Goal: Transaction & Acquisition: Purchase product/service

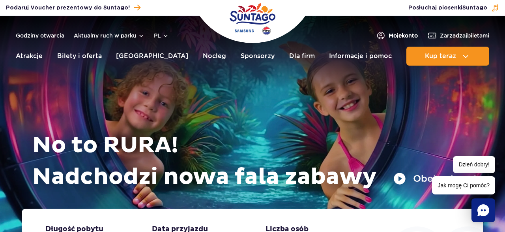
click at [395, 36] on span "Moje konto" at bounding box center [403, 36] width 29 height 8
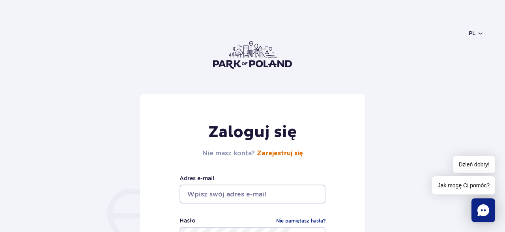
click at [289, 154] on link "Zarejestruj się" at bounding box center [280, 153] width 46 height 6
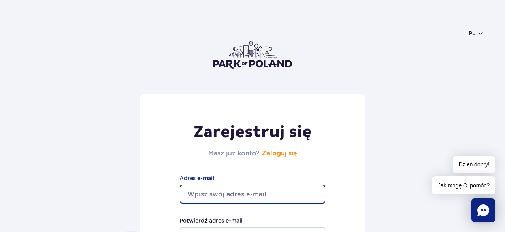
click at [209, 194] on input "Adres e-mail" at bounding box center [253, 193] width 146 height 19
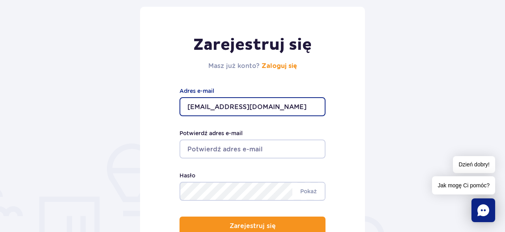
scroll to position [97, 0]
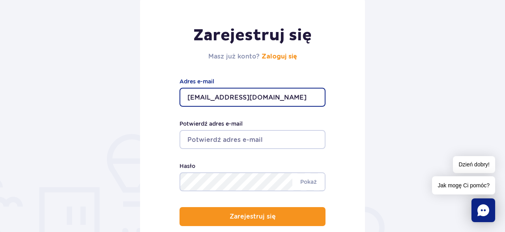
type input "[EMAIL_ADDRESS][DOMAIN_NAME]"
click at [215, 140] on input "Potwierdź adres e-mail" at bounding box center [253, 139] width 146 height 19
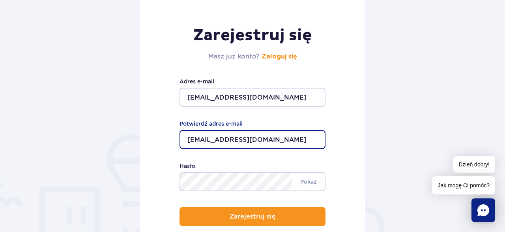
type input "[EMAIL_ADDRESS][DOMAIN_NAME]"
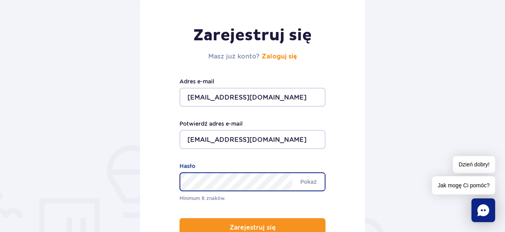
scroll to position [108, 0]
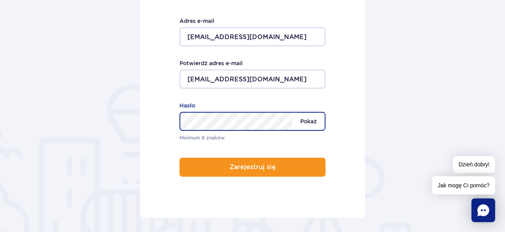
click at [314, 122] on div "Minimum 8 znaków. Pokaż Hasło" at bounding box center [253, 121] width 146 height 41
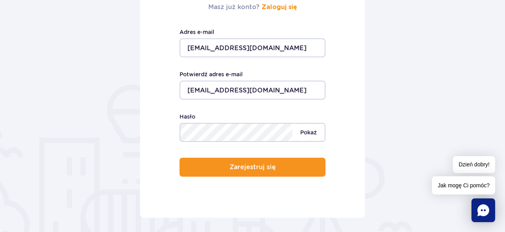
click at [303, 129] on span "Pokaż" at bounding box center [309, 132] width 32 height 17
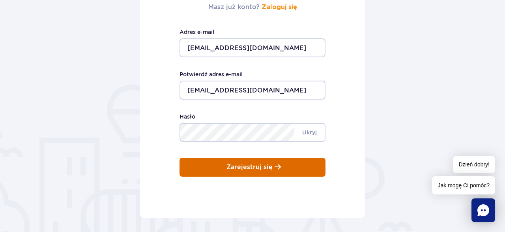
click at [261, 166] on p "Zarejestruj się" at bounding box center [250, 166] width 46 height 7
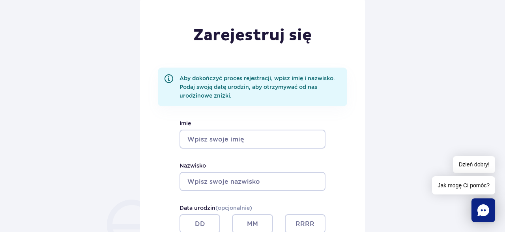
scroll to position [103, 0]
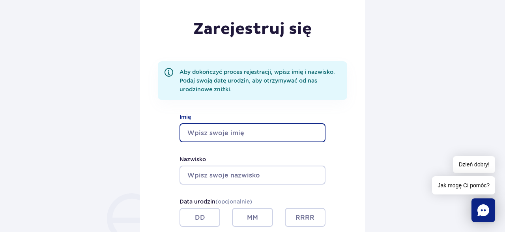
click at [218, 128] on input "Imię" at bounding box center [253, 132] width 146 height 19
type input "Łucja"
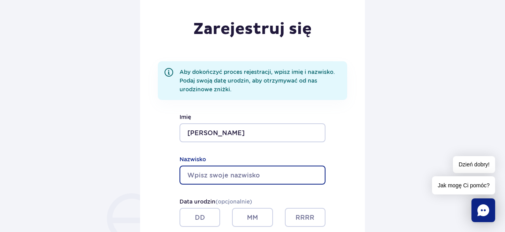
click at [205, 169] on input "Nazwisko" at bounding box center [253, 174] width 146 height 19
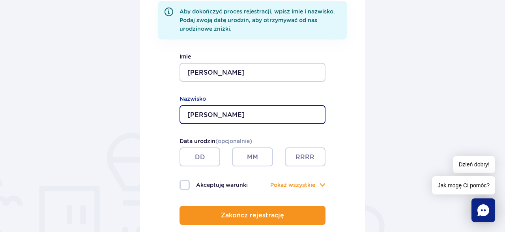
scroll to position [175, 0]
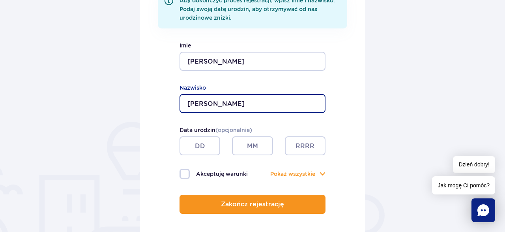
type input "Przepiórska"
click at [203, 143] on input "text" at bounding box center [200, 145] width 41 height 19
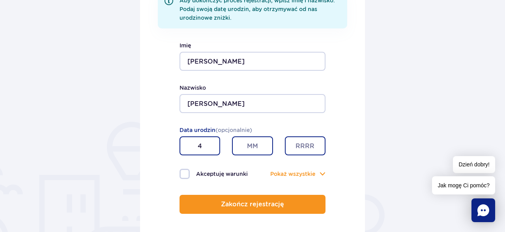
type input "4"
click at [249, 144] on input "text" at bounding box center [252, 145] width 41 height 19
type input "3"
click at [305, 148] on input "text" at bounding box center [305, 145] width 41 height 19
type input "1979"
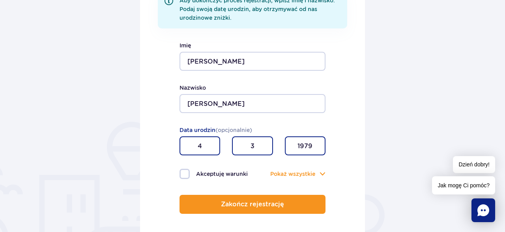
click at [188, 175] on label "Akceptuję warunki" at bounding box center [216, 174] width 73 height 10
click at [188, 170] on input "Akceptuję warunki" at bounding box center [184, 170] width 9 height 2
checkbox input "true"
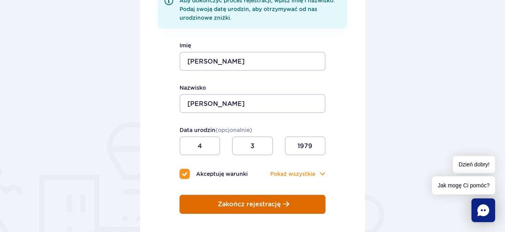
click at [246, 210] on button "Zakończ rejestrację" at bounding box center [253, 204] width 146 height 19
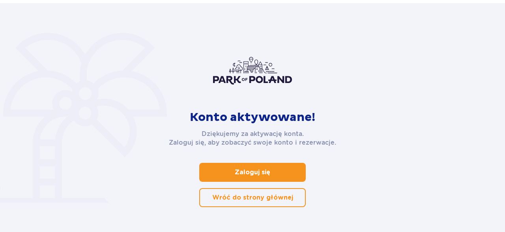
scroll to position [52, 0]
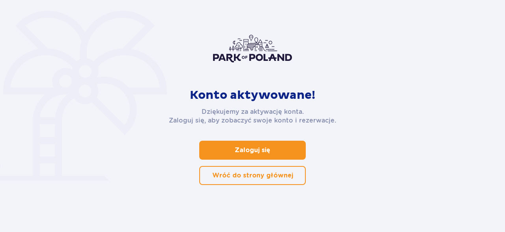
click at [267, 148] on link "Zaloguj się" at bounding box center [252, 150] width 107 height 19
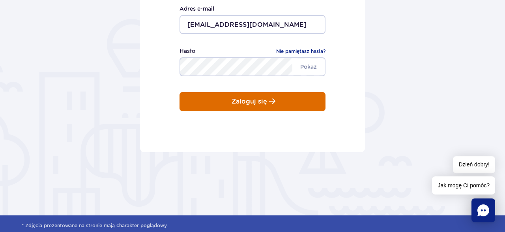
scroll to position [170, 0]
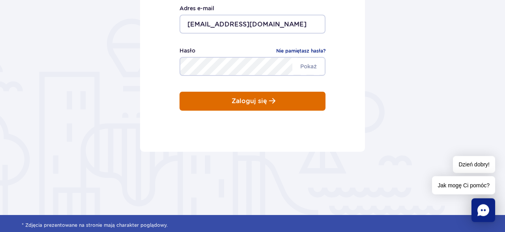
click at [256, 105] on button "Zaloguj się" at bounding box center [253, 101] width 146 height 19
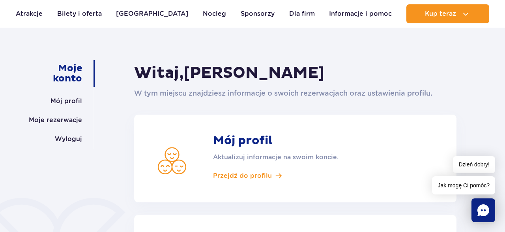
scroll to position [53, 0]
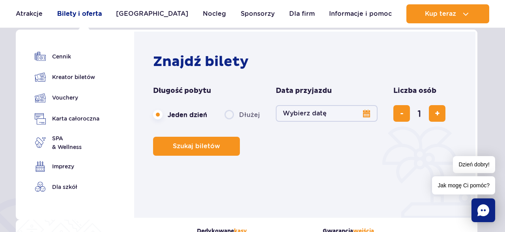
click at [76, 11] on link "Bilety i oferta" at bounding box center [79, 13] width 45 height 19
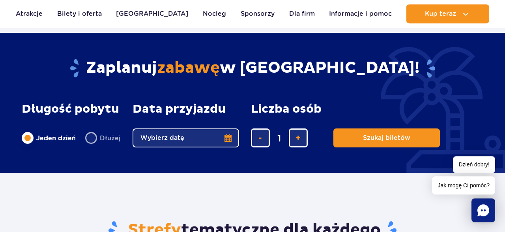
scroll to position [485, 0]
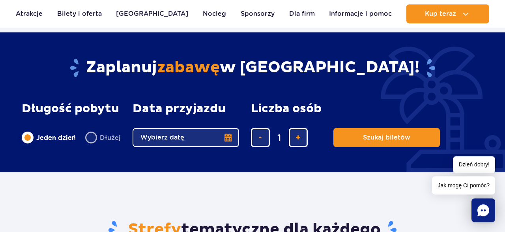
click at [227, 137] on button "Wybierz datę" at bounding box center [186, 137] width 107 height 19
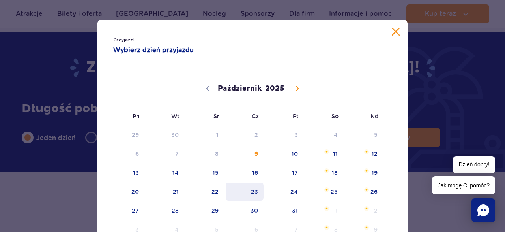
click at [257, 195] on span "23" at bounding box center [245, 191] width 40 height 18
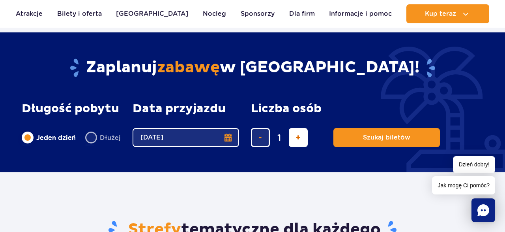
click at [297, 137] on span "dodaj bilet" at bounding box center [298, 137] width 5 height 0
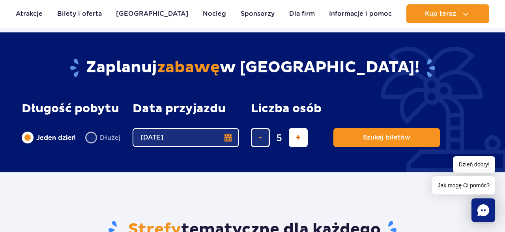
type input "6"
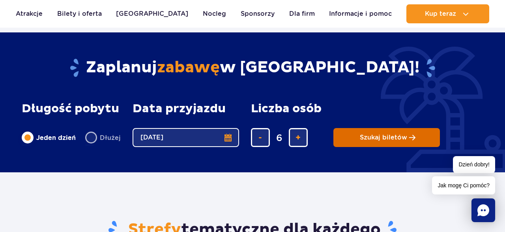
click at [385, 133] on button "Szukaj biletów" at bounding box center [387, 137] width 107 height 19
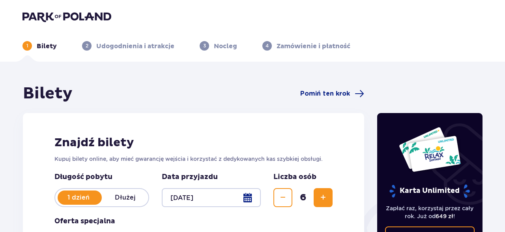
click at [323, 198] on span "Zwiększ" at bounding box center [323, 197] width 9 height 9
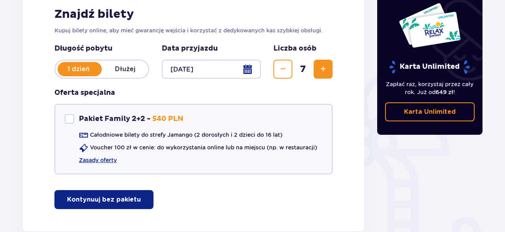
scroll to position [143, 0]
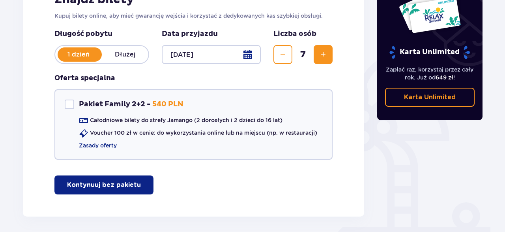
click at [115, 186] on p "Kontynuuj bez pakietu" at bounding box center [104, 184] width 74 height 9
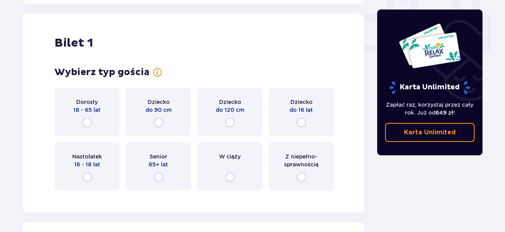
scroll to position [359, 0]
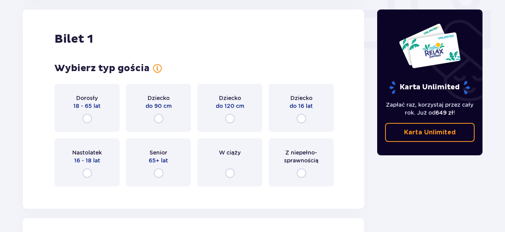
click at [86, 119] on input "radio" at bounding box center [87, 118] width 9 height 9
radio input "true"
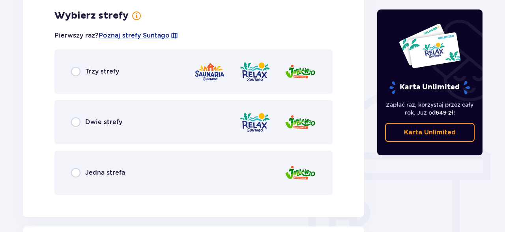
scroll to position [552, 0]
click at [77, 172] on input "radio" at bounding box center [75, 171] width 9 height 9
radio input "true"
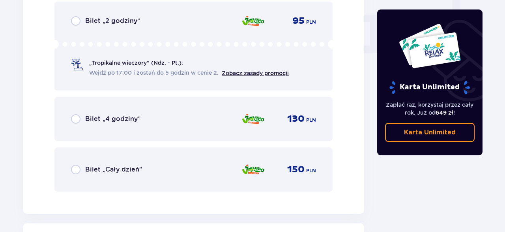
scroll to position [793, 0]
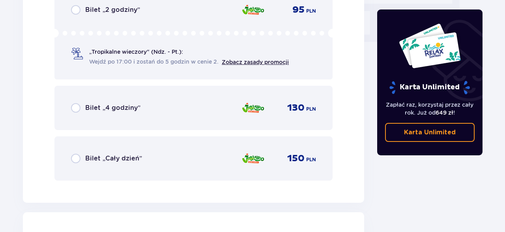
click at [77, 160] on input "radio" at bounding box center [75, 158] width 9 height 9
radio input "true"
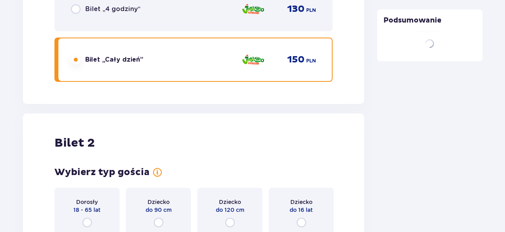
scroll to position [995, 0]
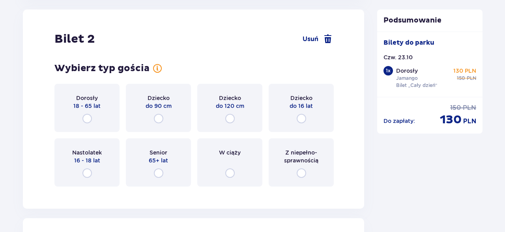
click at [301, 119] on input "radio" at bounding box center [301, 118] width 9 height 9
radio input "true"
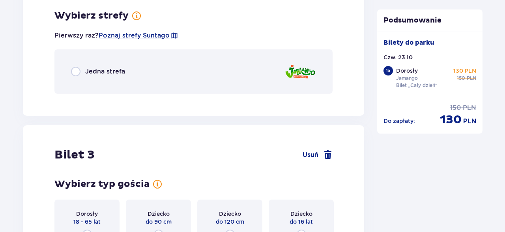
scroll to position [1188, 0]
click at [75, 71] on input "radio" at bounding box center [75, 70] width 9 height 9
radio input "true"
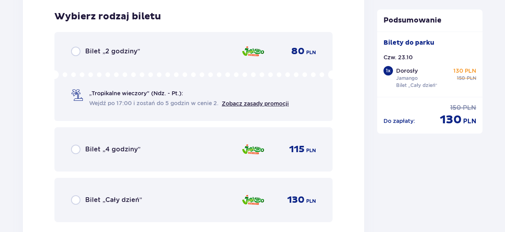
scroll to position [1288, 0]
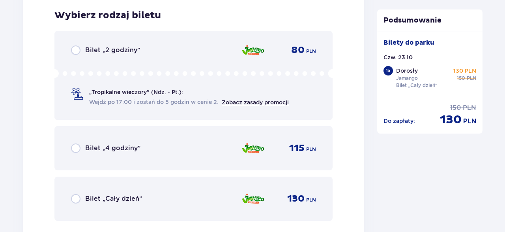
click at [77, 197] on input "radio" at bounding box center [75, 198] width 9 height 9
radio input "true"
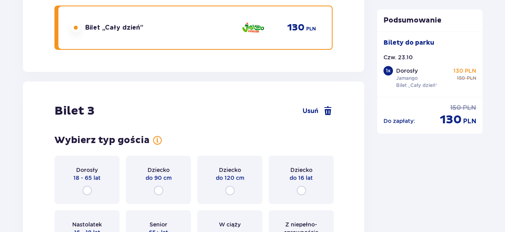
scroll to position [1530, 0]
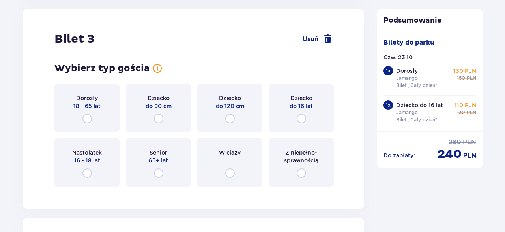
click at [86, 121] on input "radio" at bounding box center [87, 118] width 9 height 9
radio input "true"
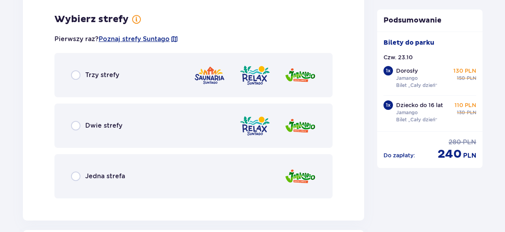
scroll to position [1723, 0]
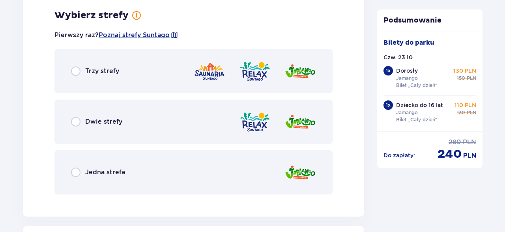
click at [77, 173] on input "radio" at bounding box center [75, 171] width 9 height 9
radio input "true"
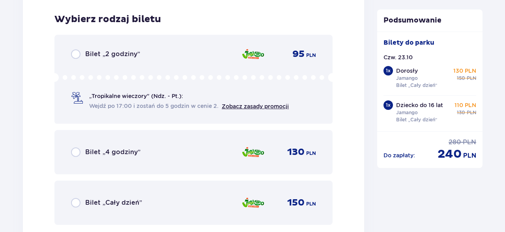
scroll to position [1924, 0]
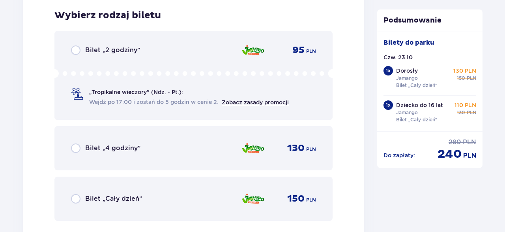
click at [77, 199] on input "radio" at bounding box center [75, 198] width 9 height 9
radio input "true"
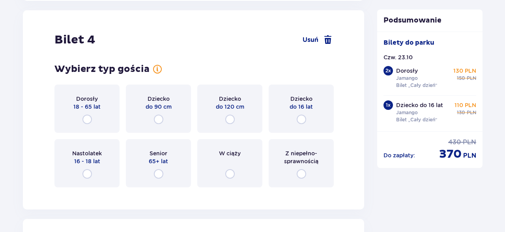
scroll to position [2167, 0]
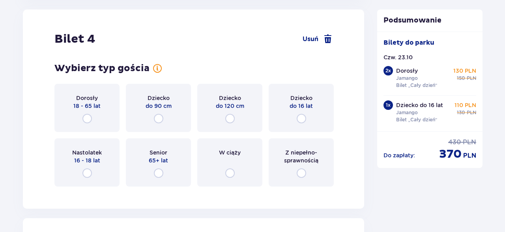
click at [86, 118] on input "radio" at bounding box center [87, 118] width 9 height 9
radio input "true"
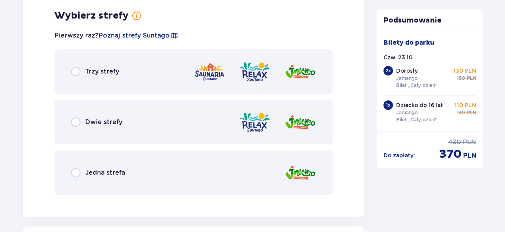
scroll to position [2359, 0]
click at [76, 172] on input "radio" at bounding box center [75, 171] width 9 height 9
radio input "true"
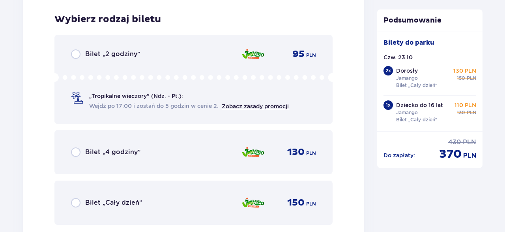
scroll to position [2560, 0]
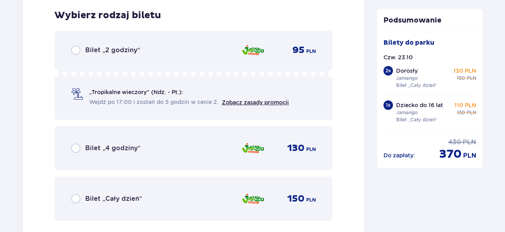
click at [75, 200] on input "radio" at bounding box center [75, 198] width 9 height 9
radio input "true"
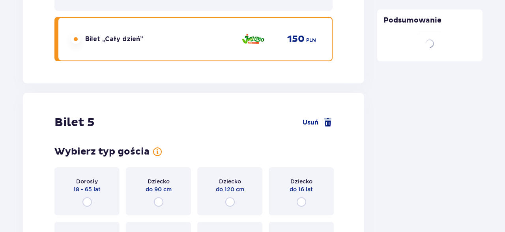
scroll to position [2778, 0]
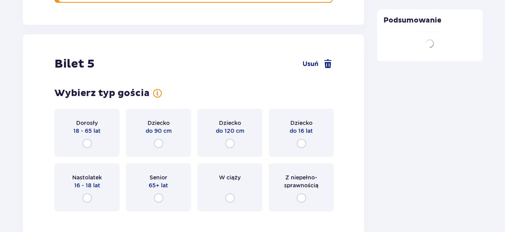
click at [88, 139] on input "radio" at bounding box center [87, 143] width 9 height 9
radio input "true"
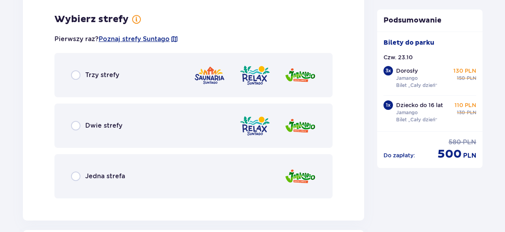
scroll to position [2995, 0]
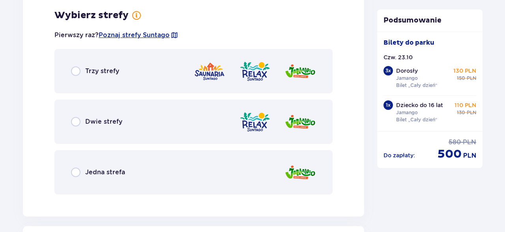
click at [77, 170] on input "radio" at bounding box center [75, 171] width 9 height 9
radio input "true"
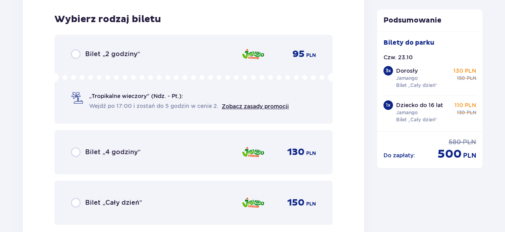
scroll to position [3196, 0]
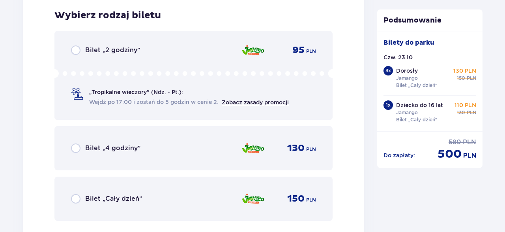
click at [76, 199] on input "radio" at bounding box center [75, 198] width 9 height 9
radio input "true"
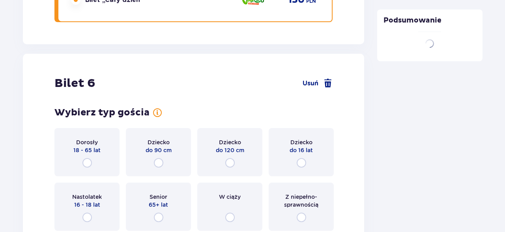
scroll to position [3439, 0]
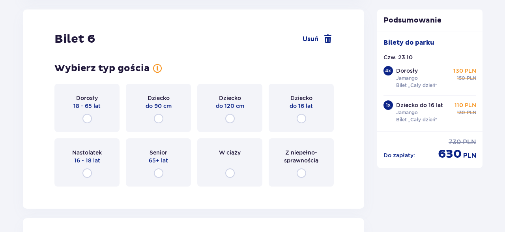
click at [229, 118] on input "radio" at bounding box center [229, 118] width 9 height 9
radio input "true"
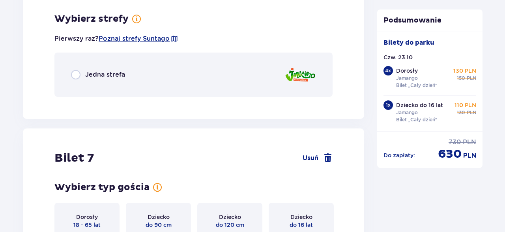
scroll to position [3631, 0]
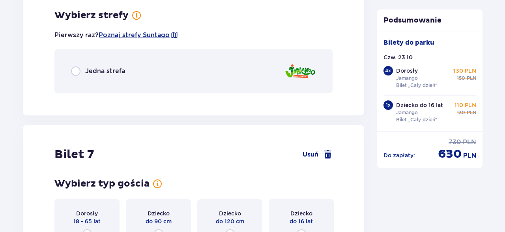
click at [77, 72] on input "radio" at bounding box center [75, 70] width 9 height 9
radio input "true"
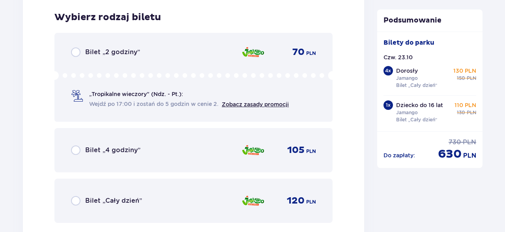
scroll to position [3731, 0]
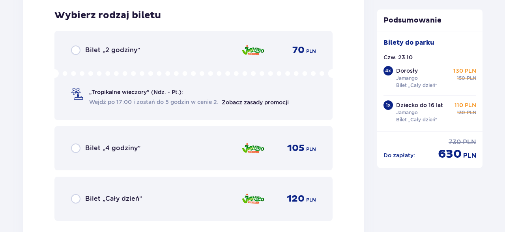
click at [77, 199] on input "radio" at bounding box center [75, 198] width 9 height 9
radio input "true"
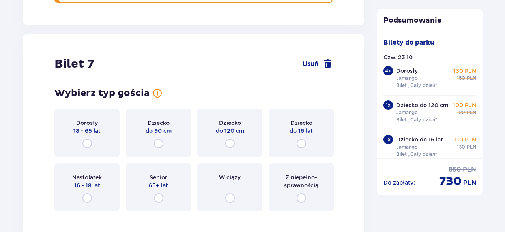
scroll to position [3974, 0]
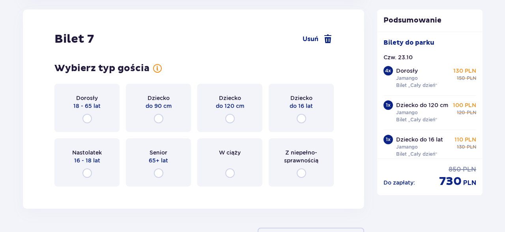
click at [159, 118] on input "radio" at bounding box center [158, 118] width 9 height 9
radio input "true"
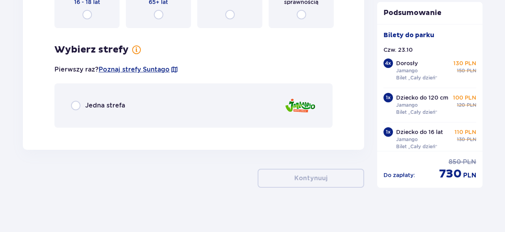
scroll to position [4135, 0]
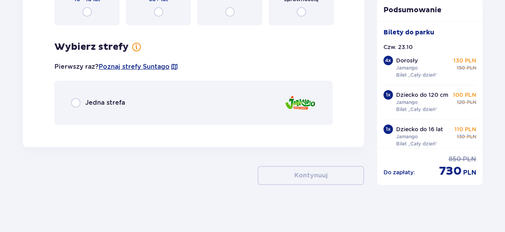
click at [76, 104] on input "radio" at bounding box center [75, 102] width 9 height 9
radio input "true"
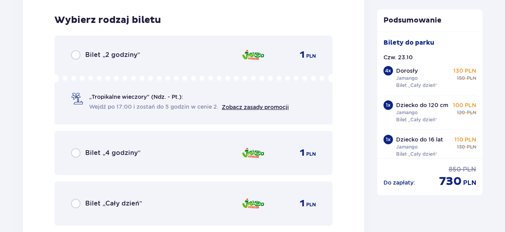
scroll to position [4266, 0]
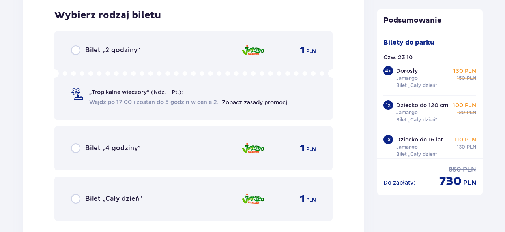
click at [76, 201] on input "radio" at bounding box center [75, 198] width 9 height 9
radio input "true"
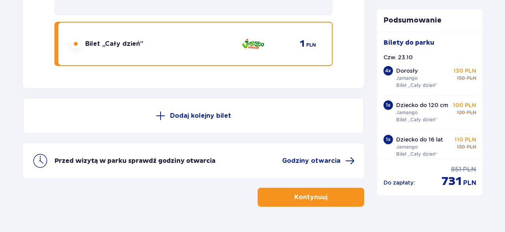
scroll to position [4443, 0]
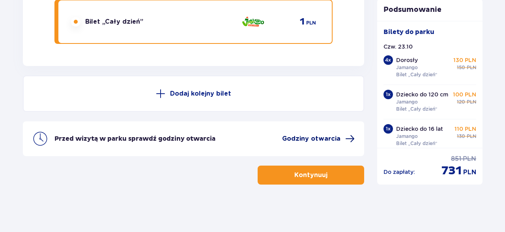
click at [323, 139] on span "Godziny otwarcia" at bounding box center [311, 138] width 58 height 9
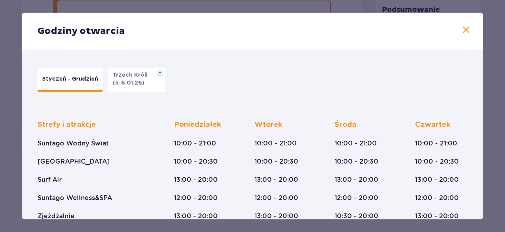
click at [461, 38] on div "Godziny otwarcia" at bounding box center [253, 31] width 462 height 37
click at [469, 34] on span at bounding box center [466, 29] width 9 height 9
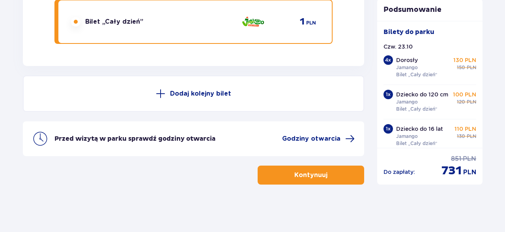
click at [335, 177] on button "Kontynuuj" at bounding box center [311, 174] width 107 height 19
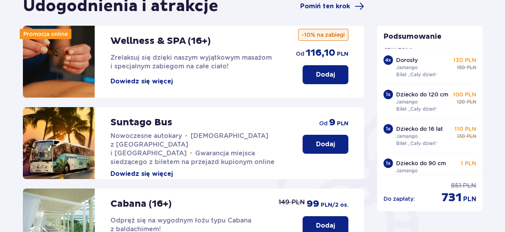
scroll to position [41, 0]
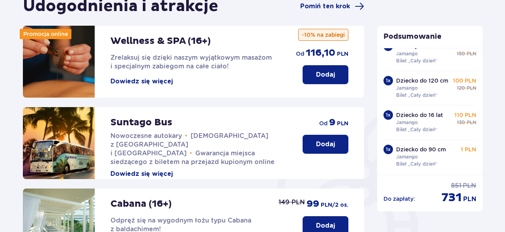
click at [314, 12] on div "Udogodnienia i atrakcje Pomiń ten krok" at bounding box center [194, 6] width 342 height 20
click at [323, 6] on span "Pomiń ten krok" at bounding box center [325, 6] width 50 height 9
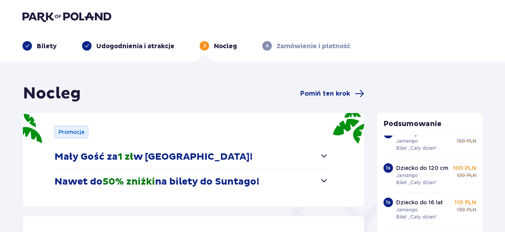
click at [324, 49] on p "Zamówienie i płatność" at bounding box center [314, 46] width 74 height 9
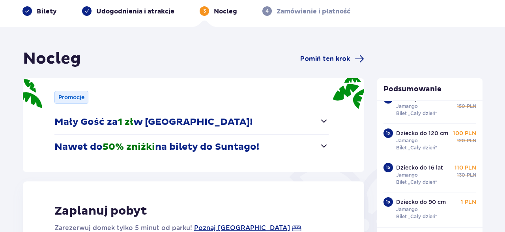
scroll to position [11, 0]
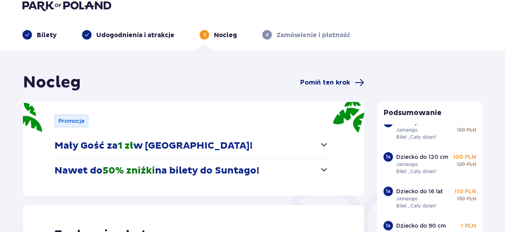
click at [317, 83] on span "Pomiń ten krok" at bounding box center [325, 82] width 50 height 9
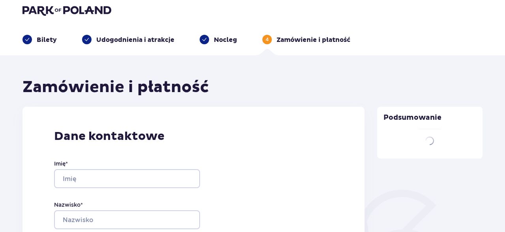
scroll to position [4, 0]
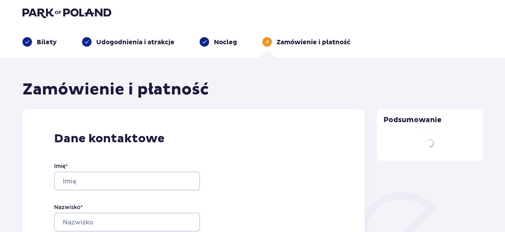
type input "[PERSON_NAME]"
type input "[EMAIL_ADDRESS][DOMAIN_NAME]"
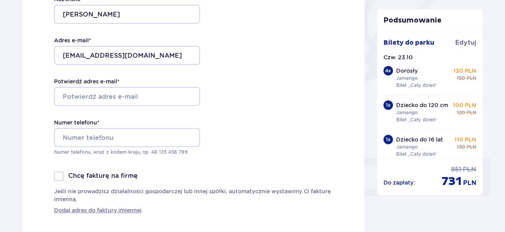
scroll to position [214, 0]
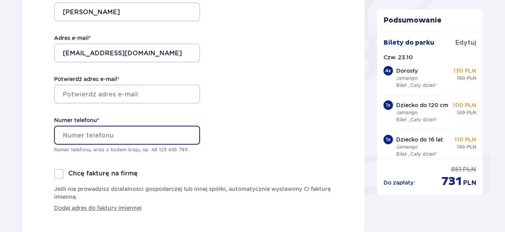
click at [112, 133] on input "Numer telefonu *" at bounding box center [127, 135] width 146 height 19
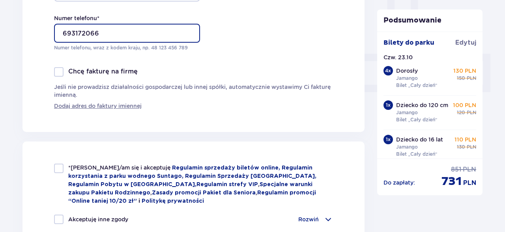
scroll to position [317, 0]
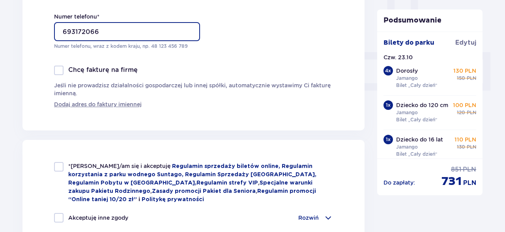
type input "693172066"
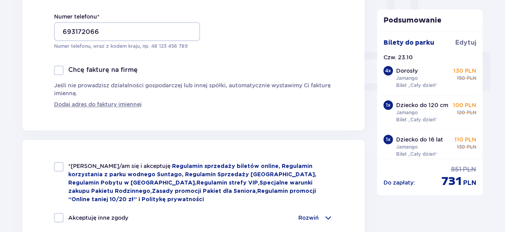
click at [60, 166] on div at bounding box center [58, 166] width 9 height 9
checkbox input "true"
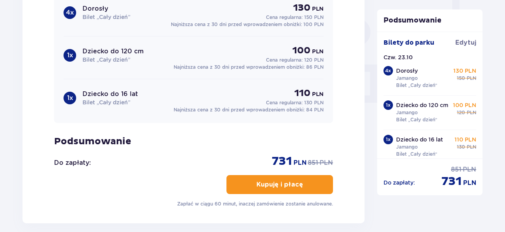
scroll to position [733, 0]
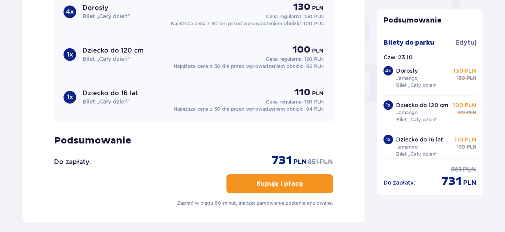
click at [294, 180] on p "Kupuję i płacę" at bounding box center [280, 183] width 47 height 9
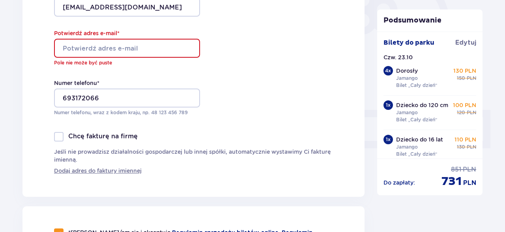
scroll to position [259, 0]
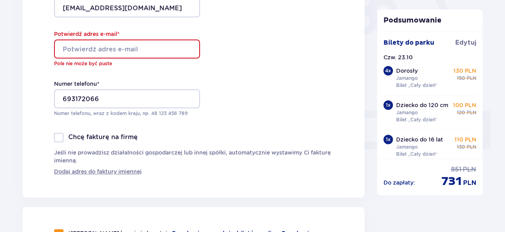
click at [98, 49] on input "Potwierdź adres e-mail *" at bounding box center [127, 48] width 146 height 19
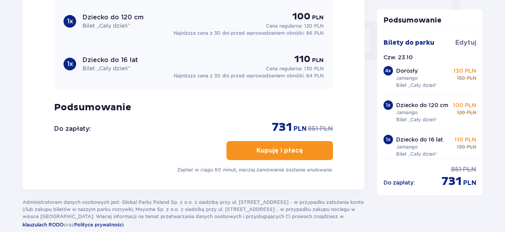
scroll to position [774, 0]
type input "[EMAIL_ADDRESS][DOMAIN_NAME]"
click at [274, 151] on p "Kupuję i płacę" at bounding box center [280, 150] width 47 height 9
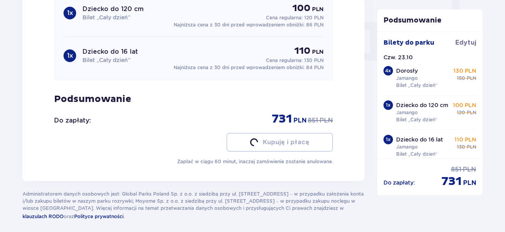
scroll to position [766, 0]
